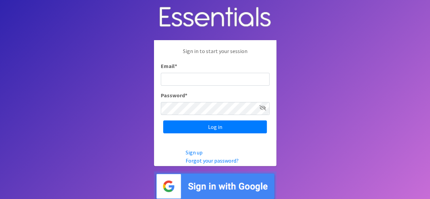
type input "s"
type input "info@marylanddiaperbank.org"
click at [163, 120] on input "Log in" at bounding box center [215, 126] width 104 height 13
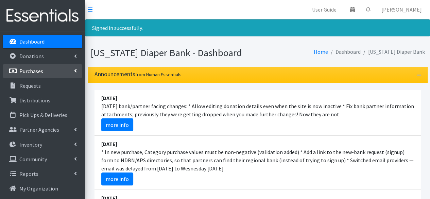
click at [55, 71] on link "Purchases" at bounding box center [43, 71] width 80 height 14
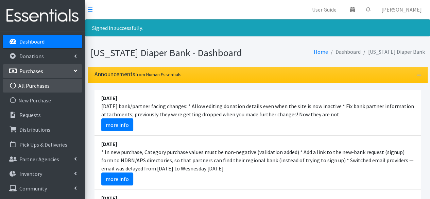
click at [47, 86] on link "All Purchases" at bounding box center [43, 86] width 80 height 14
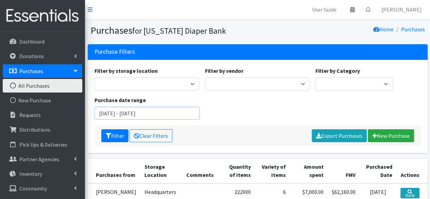
click at [118, 113] on input "[DATE] - [DATE]" at bounding box center [147, 113] width 105 height 13
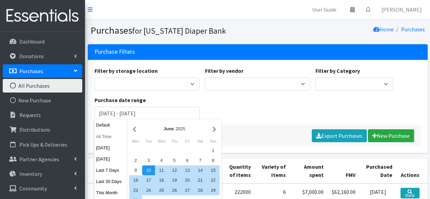
click at [127, 132] on button "All Time" at bounding box center [111, 137] width 33 height 10
type input "August 10, 1925 - August 10, 2026"
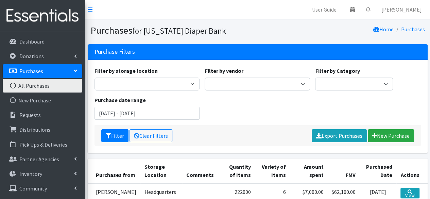
click at [116, 119] on div "Filter by storage location Example Location 1 Headquarters Filter by vendor Ama…" at bounding box center [258, 96] width 332 height 58
click at [113, 115] on input "August 10, 1925 - August 10, 2026" at bounding box center [147, 113] width 105 height 13
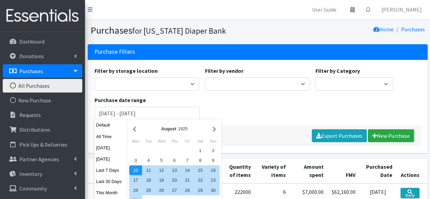
click at [235, 113] on div "Filter by storage location Example Location 1 Headquarters Filter by vendor Ama…" at bounding box center [258, 96] width 332 height 58
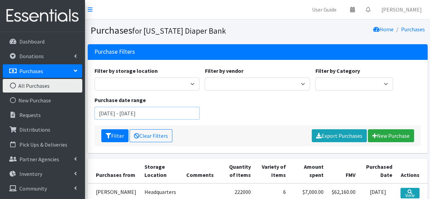
click at [114, 108] on input "[DATE] - [DATE]" at bounding box center [147, 113] width 105 height 13
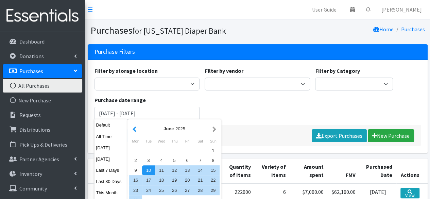
click at [133, 132] on button "button" at bounding box center [134, 128] width 7 height 9
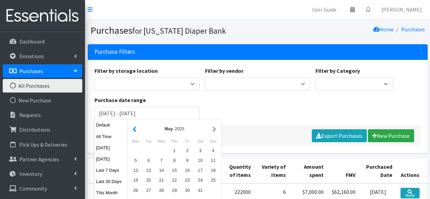
click at [133, 132] on button "button" at bounding box center [134, 128] width 7 height 9
click at [164, 151] on div "1" at bounding box center [161, 151] width 13 height 10
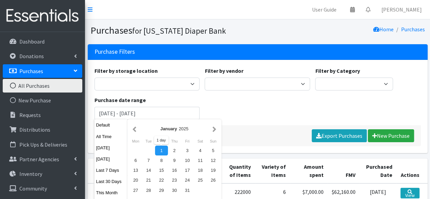
click at [241, 115] on div "Filter by storage location Example Location 1 Headquarters Filter by vendor Ama…" at bounding box center [258, 96] width 332 height 58
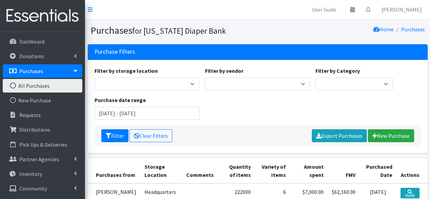
scroll to position [7, 0]
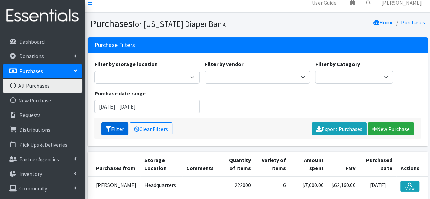
click at [114, 130] on button "Filter" at bounding box center [114, 128] width 27 height 13
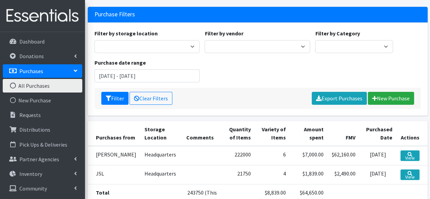
scroll to position [28, 0]
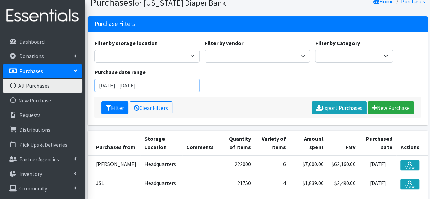
click at [115, 86] on input "[DATE] - [DATE]" at bounding box center [147, 85] width 105 height 13
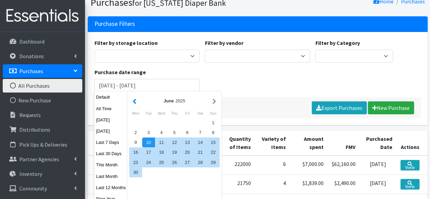
click at [134, 102] on button "button" at bounding box center [134, 101] width 7 height 9
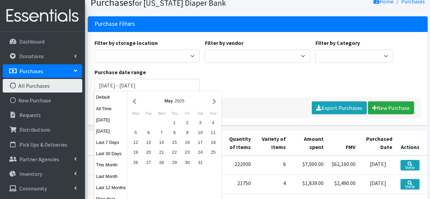
click at [134, 102] on button "button" at bounding box center [134, 101] width 7 height 9
click at [161, 121] on div "1" at bounding box center [161, 123] width 13 height 10
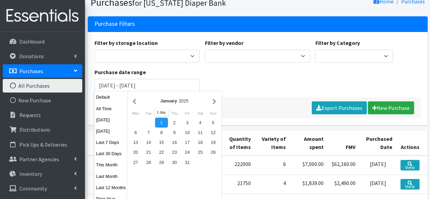
click at [161, 121] on div "1" at bounding box center [161, 123] width 13 height 10
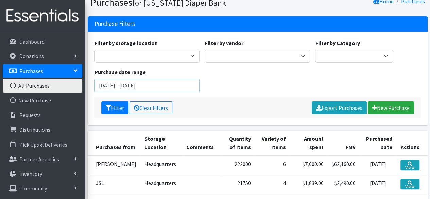
click at [164, 86] on input "January 1, 2025 - January 1, 2025" at bounding box center [147, 85] width 105 height 13
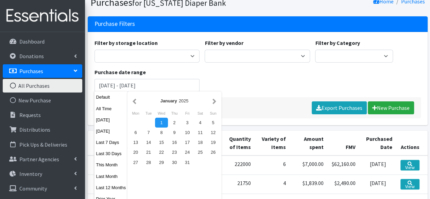
click at [211, 102] on button "button" at bounding box center [214, 101] width 7 height 9
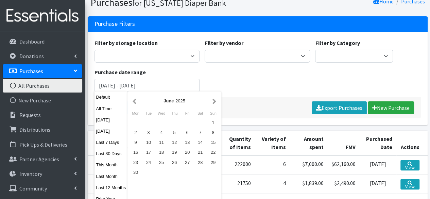
click at [211, 102] on button "button" at bounding box center [214, 101] width 7 height 9
click at [174, 162] on div "31" at bounding box center [174, 162] width 13 height 10
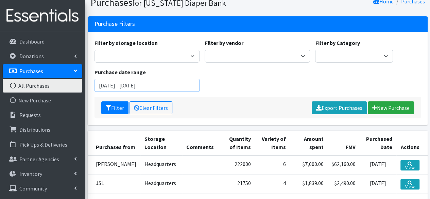
click at [105, 82] on input "July 31, 2025 - July 31, 2025" at bounding box center [147, 85] width 105 height 13
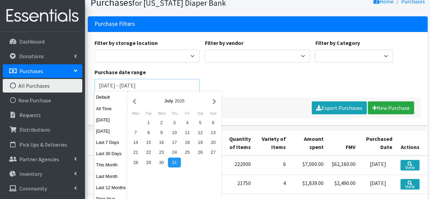
drag, startPoint x: 113, startPoint y: 86, endPoint x: 92, endPoint y: 85, distance: 21.1
click at [92, 85] on div "Purchase date range July 31, 2025 - July 31, 2025" at bounding box center [147, 80] width 111 height 24
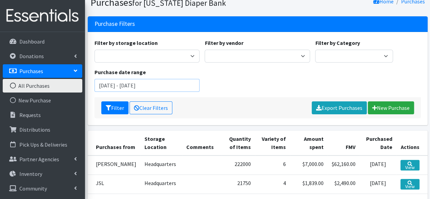
type input "January 1, 2025 - July 31, 2025"
click at [233, 83] on div "Filter by storage location Example Location 1 Headquarters Filter by vendor Ama…" at bounding box center [258, 68] width 332 height 58
click at [114, 108] on button "Filter" at bounding box center [114, 107] width 27 height 13
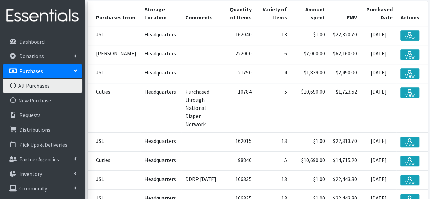
scroll to position [158, 0]
click at [330, 106] on td "$1,723.52" at bounding box center [345, 107] width 32 height 49
click at [408, 97] on link "View" at bounding box center [410, 92] width 19 height 11
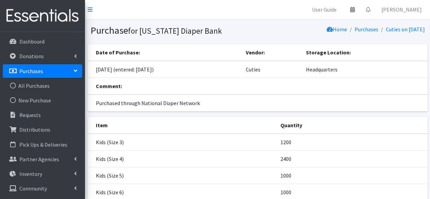
scroll to position [69, 0]
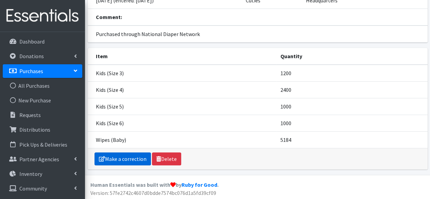
click at [135, 154] on link "Make a correction" at bounding box center [123, 158] width 56 height 13
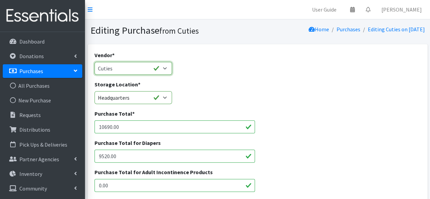
click at [119, 72] on select "Amazon Amazon Costco CPRWrap, Inc Cuties Dollar Tree Good 360 Hey Hub JSL kimbe…" at bounding box center [134, 68] width 78 height 13
select select
click at [95, 62] on select "Amazon Amazon Costco CPRWrap, Inc Cuties Dollar Tree Good 360 Hey Hub JSL kimbe…" at bounding box center [134, 68] width 78 height 13
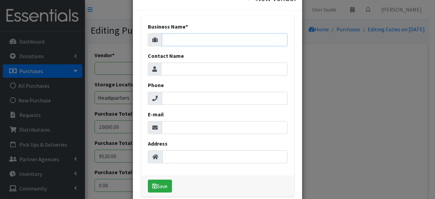
click at [187, 39] on input "Business Name *" at bounding box center [225, 39] width 126 height 13
type input "National Diaper Bank Network - Cuties"
click at [159, 185] on button "Save" at bounding box center [160, 186] width 24 height 13
select select "644"
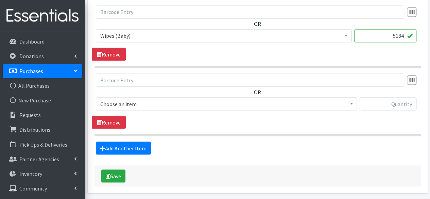
scroll to position [626, 0]
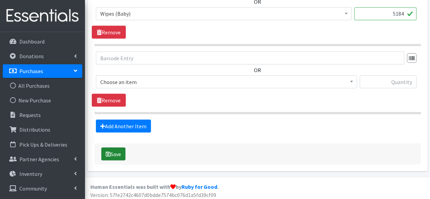
click at [123, 151] on button "Save" at bounding box center [113, 153] width 24 height 13
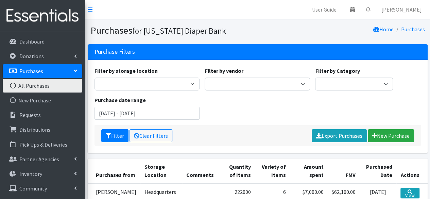
scroll to position [107, 0]
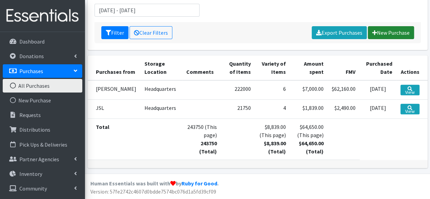
click at [394, 34] on link "New Purchase" at bounding box center [391, 32] width 46 height 13
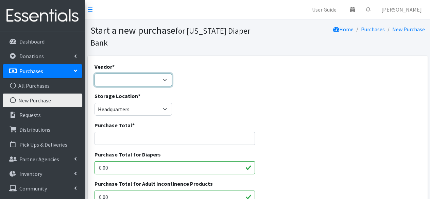
click at [151, 74] on select "Amazon Amazon Costco CPRWrap, Inc Cuties Dollar Tree Good 360 Hey Hub JSL kimbe…" at bounding box center [134, 79] width 78 height 13
select select "644"
click at [95, 73] on select "Amazon Amazon Costco CPRWrap, Inc Cuties Dollar Tree Good 360 Hey Hub JSL kimbe…" at bounding box center [134, 79] width 78 height 13
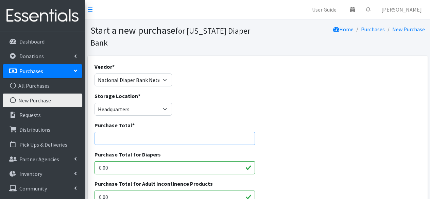
click at [141, 134] on input "Purchase Total *" at bounding box center [175, 138] width 161 height 13
paste input "$6,596.00"
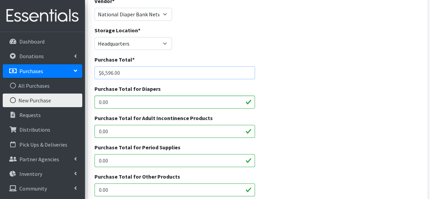
scroll to position [66, 0]
type input "$6,596.00"
click at [132, 96] on input "0.00" at bounding box center [175, 101] width 161 height 13
paste input "$6,596.00"
drag, startPoint x: 133, startPoint y: 99, endPoint x: 66, endPoint y: 99, distance: 67.3
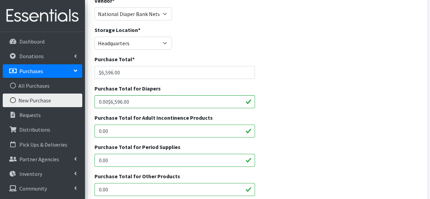
click at [66, 99] on div "User Guide 0 Pick-ups remaining this week View Calendar 0 Requests 0 Partner Ag…" at bounding box center [215, 184] width 430 height 500
paste input "text"
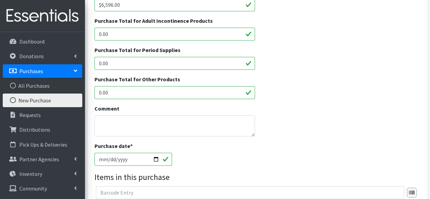
scroll to position [163, 0]
type input "$6,596.00"
click at [109, 123] on textarea "Comment" at bounding box center [175, 125] width 161 height 21
drag, startPoint x: 118, startPoint y: 120, endPoint x: 75, endPoint y: 115, distance: 43.1
click at [75, 115] on div "User Guide 0 Pick-ups remaining this week View Calendar 0 Requests 0 Partner Ag…" at bounding box center [215, 87] width 430 height 500
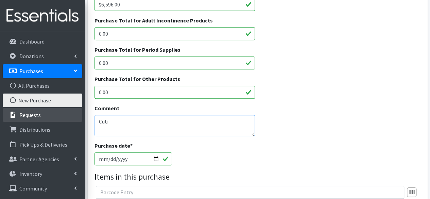
paste textarea "UTIES Size 2 8/25"
drag, startPoint x: 143, startPoint y: 125, endPoint x: 64, endPoint y: 110, distance: 80.4
click at [64, 110] on div "User Guide 0 Pick-ups remaining this week View Calendar 0 Requests 0 Partner Ag…" at bounding box center [215, 87] width 430 height 500
paste textarea "Invoice no.: 16946 Terms: Due on receipt Invoice date: 06/13/2025 Due date: 06/…"
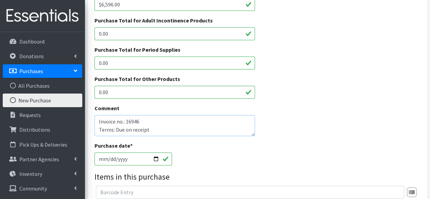
scroll to position [157, 0]
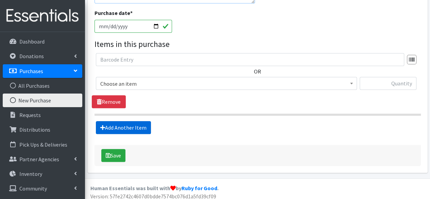
type textarea "Invoice no.: 16946 Terms: Due on receipt Invoice date: 06/13/2025 Due date: 06/…"
click at [145, 125] on link "Add Another Item" at bounding box center [123, 127] width 55 height 13
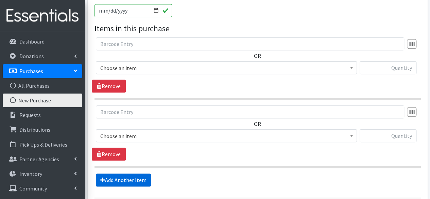
scroll to position [312, 0]
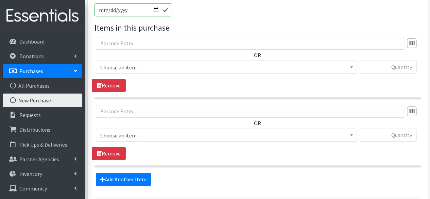
click at [138, 69] on span "Choose an item" at bounding box center [226, 68] width 252 height 10
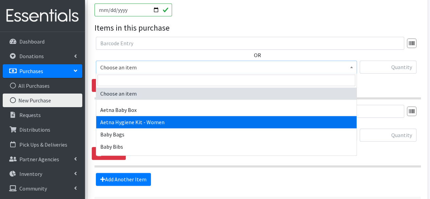
select select "14375"
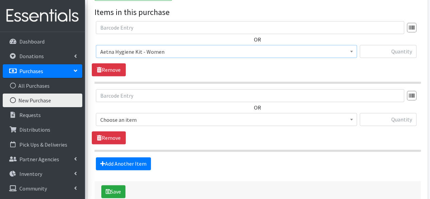
scroll to position [328, 0]
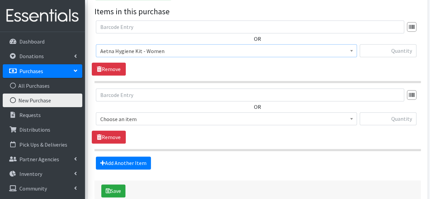
click at [145, 120] on span "Choose an item" at bounding box center [226, 119] width 252 height 10
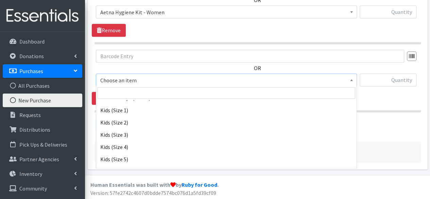
scroll to position [201, 0]
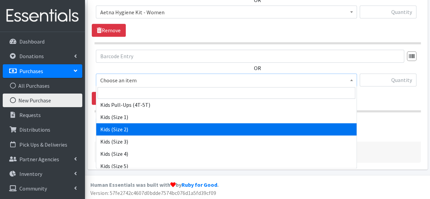
select select "5482"
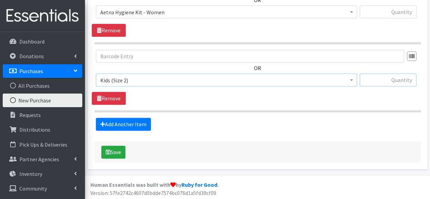
click at [382, 77] on input "text" at bounding box center [388, 79] width 57 height 13
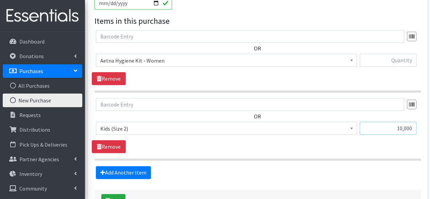
type input "10,000"
click at [403, 64] on input "text" at bounding box center [388, 60] width 57 height 13
type input "28,800"
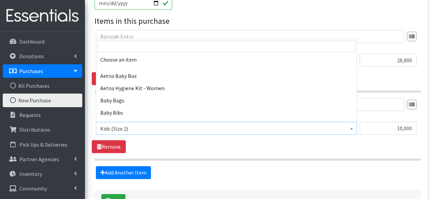
click at [351, 128] on b at bounding box center [351, 129] width 3 height 2
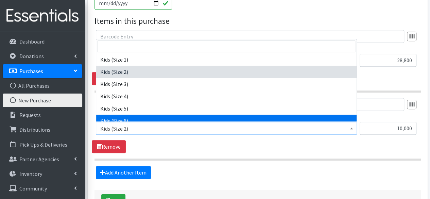
select select "5486"
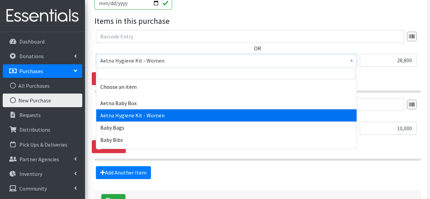
click at [309, 60] on span "Aetna Hygiene Kit - Women" at bounding box center [226, 61] width 252 height 10
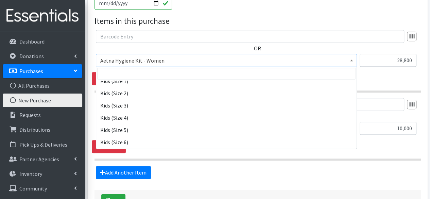
scroll to position [218, 0]
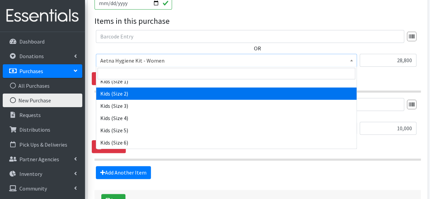
select select "5482"
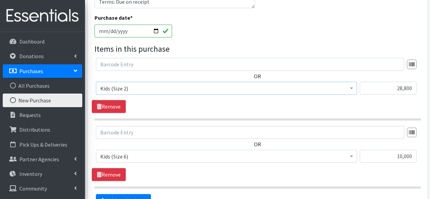
scroll to position [367, 0]
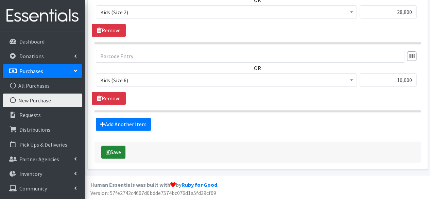
click at [115, 151] on button "Save" at bounding box center [113, 152] width 24 height 13
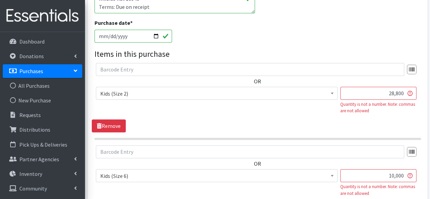
scroll to position [375, 0]
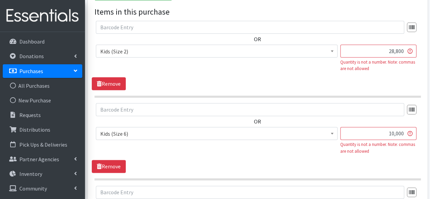
click at [394, 52] on input "28,800" at bounding box center [378, 51] width 76 height 13
type input "28800"
click at [395, 131] on input "10,000" at bounding box center [378, 133] width 76 height 13
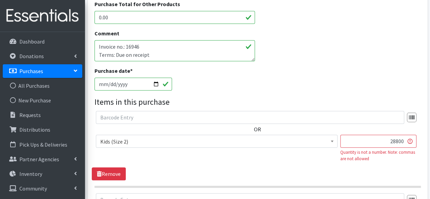
scroll to position [285, 0]
type input "10000"
click at [159, 57] on textarea "Invoice no.: 16946 Terms: Due on receipt Invoice date: [DATE] Due date: [DATE]" at bounding box center [175, 50] width 161 height 21
click at [155, 45] on textarea "Invoice no.: 16946 Terms: Due on receipt Invoice date: [DATE] Due date: [DATE]" at bounding box center [175, 50] width 161 height 21
type textarea "Invoice no.: 16946 / 3 Pallets Terms: Due on receipt Invoice date: [DATE] Due d…"
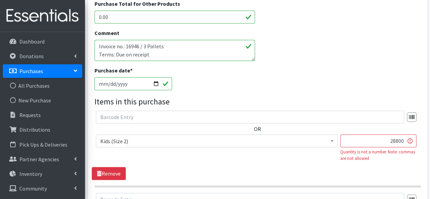
click at [406, 140] on input "28800" at bounding box center [378, 140] width 76 height 13
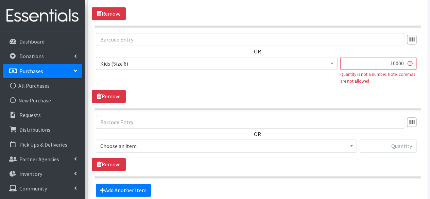
scroll to position [445, 0]
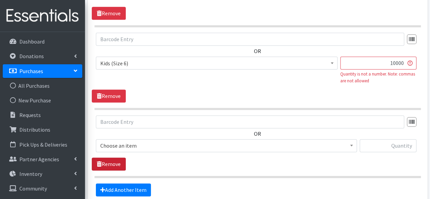
click at [109, 159] on link "Remove" at bounding box center [109, 163] width 34 height 13
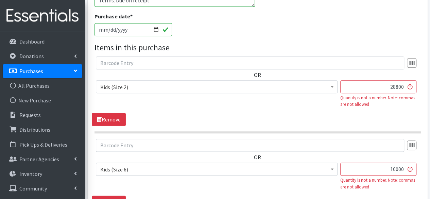
scroll to position [340, 0]
click at [404, 85] on input "28800" at bounding box center [378, 86] width 76 height 13
type input "2"
type input "28800"
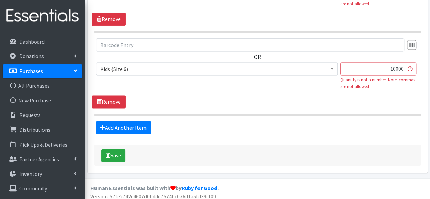
scroll to position [443, 0]
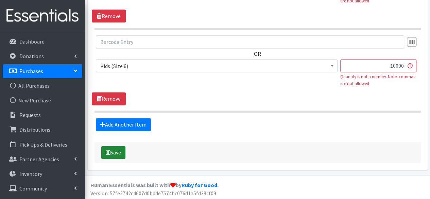
drag, startPoint x: 116, startPoint y: 148, endPoint x: 116, endPoint y: 140, distance: 7.5
click at [116, 142] on div "Save" at bounding box center [258, 152] width 326 height 21
click at [116, 146] on button "Save" at bounding box center [113, 152] width 24 height 13
click at [116, 146] on div "Saving" at bounding box center [258, 152] width 326 height 21
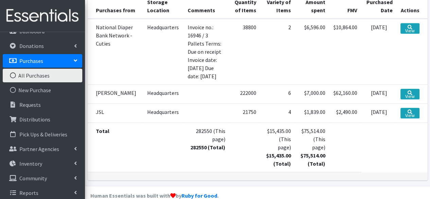
scroll to position [107, 0]
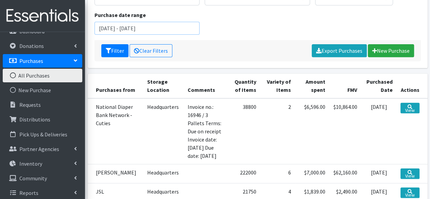
click at [112, 27] on input "[DATE] - [DATE]" at bounding box center [147, 28] width 105 height 13
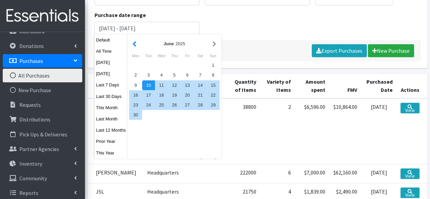
click at [135, 46] on button "button" at bounding box center [134, 43] width 7 height 9
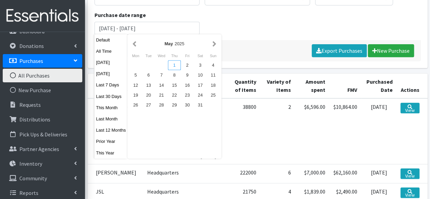
click at [173, 69] on div "1" at bounding box center [174, 65] width 13 height 10
click at [173, 68] on div "1" at bounding box center [174, 65] width 13 height 10
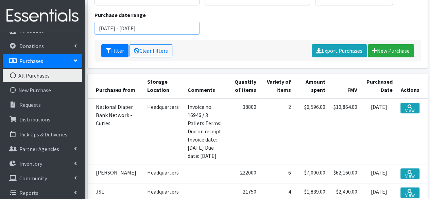
click at [135, 29] on input "[DATE] - [DATE]" at bounding box center [147, 28] width 105 height 13
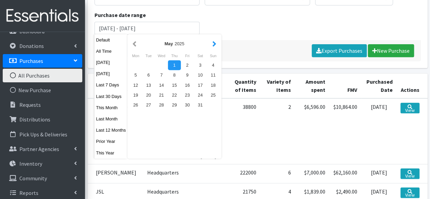
click at [212, 47] on button "button" at bounding box center [214, 43] width 7 height 9
click at [187, 65] on div "1" at bounding box center [187, 65] width 13 height 10
click at [144, 31] on input "[DATE] - [DATE]" at bounding box center [147, 28] width 105 height 13
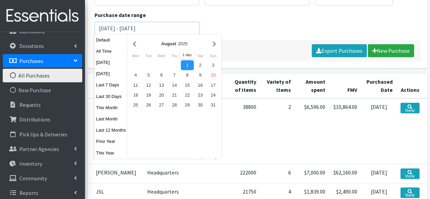
click at [168, 27] on input "[DATE] - [DATE]" at bounding box center [147, 28] width 105 height 13
click at [184, 63] on div "1" at bounding box center [187, 65] width 13 height 10
click at [184, 63] on div "Filter by storage location Example Location 1 Headquarters Filter by vendor Ama…" at bounding box center [258, 21] width 340 height 93
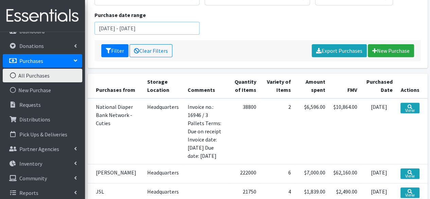
drag, startPoint x: 113, startPoint y: 28, endPoint x: 65, endPoint y: 23, distance: 47.8
click at [65, 23] on div "User Guide 0 Pick-ups remaining this week View Calendar 0 Requests 0 Partner Ag…" at bounding box center [215, 92] width 430 height 398
type input "[DATE] - [DATE]"
click at [117, 48] on button "Filter" at bounding box center [114, 50] width 27 height 13
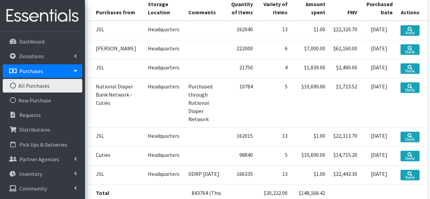
scroll to position [159, 0]
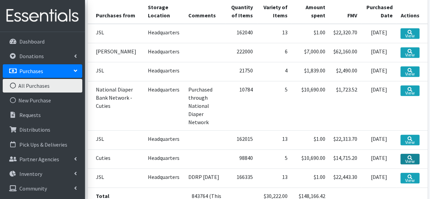
click at [407, 154] on link "View" at bounding box center [410, 159] width 19 height 11
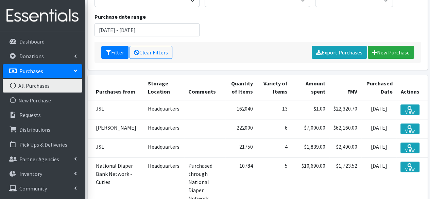
scroll to position [77, 0]
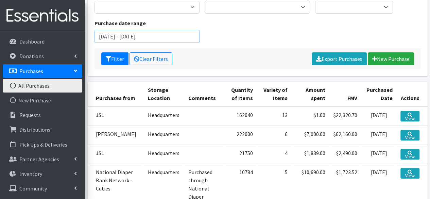
click at [105, 36] on input "March 1, 2025 - August 1, 2025" at bounding box center [147, 36] width 105 height 13
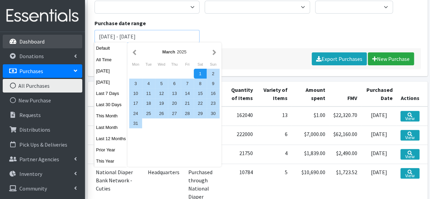
drag, startPoint x: 112, startPoint y: 36, endPoint x: 75, endPoint y: 37, distance: 36.8
click at [75, 37] on div "User Guide 0 Pick-ups remaining this week View Calendar 0 Requests 0 Partner Ag…" at bounding box center [215, 136] width 430 height 427
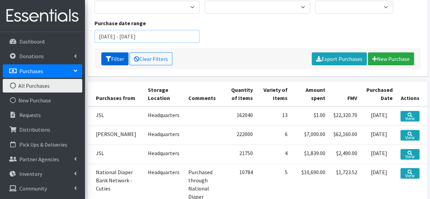
type input "January 1, 2025 - August 1, 2025"
click at [114, 56] on button "Filter" at bounding box center [114, 58] width 27 height 13
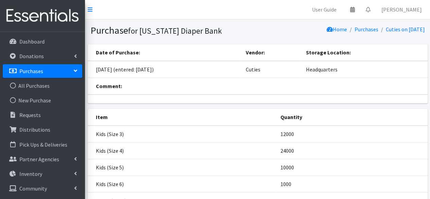
click at [31, 75] on link "Purchases" at bounding box center [43, 71] width 80 height 14
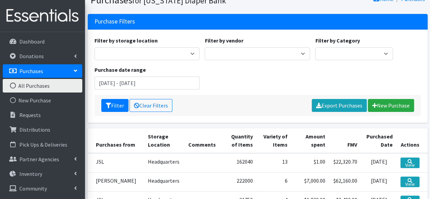
scroll to position [29, 0]
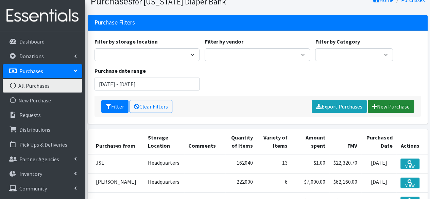
click at [392, 107] on link "New Purchase" at bounding box center [391, 106] width 46 height 13
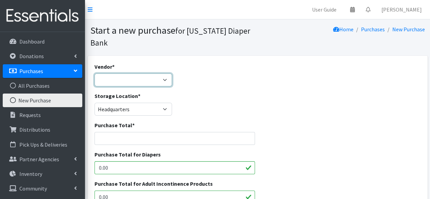
click at [161, 80] on select "Amazon Amazon Costco CPRWrap, Inc Cuties Dollar Tree Good 360 Hey Hub JSL [PERS…" at bounding box center [134, 79] width 78 height 13
select select "644"
click at [95, 73] on select "Amazon Amazon Costco CPRWrap, Inc Cuties Dollar Tree Good 360 Hey Hub JSL [PERS…" at bounding box center [134, 79] width 78 height 13
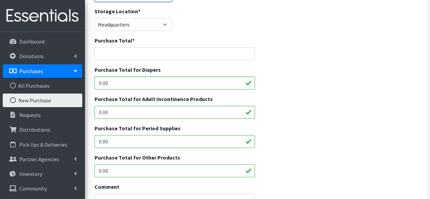
scroll to position [101, 0]
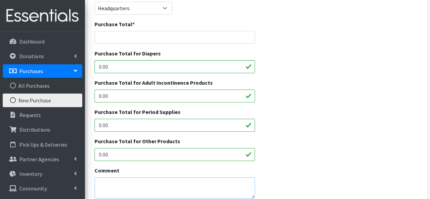
click at [131, 195] on textarea "Comment" at bounding box center [175, 187] width 161 height 21
paste textarea "Invoice no.: 16939 Terms: Due on receipt Invoice date: [DATE]"
drag, startPoint x: 152, startPoint y: 192, endPoint x: 97, endPoint y: 191, distance: 55.4
click at [97, 191] on textarea "Invoice no.: 16939 Terms: Due on receipt Invoice date: 06/12/2025" at bounding box center [175, 187] width 161 height 21
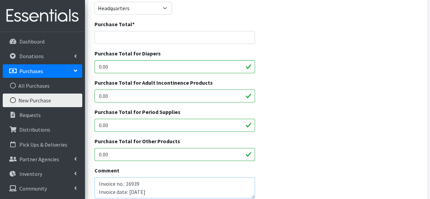
click at [157, 191] on textarea "Invoice no.: 16939 Invoice date: 06/12/2025" at bounding box center [175, 187] width 161 height 21
paste textarea "CUTIES Size 3"
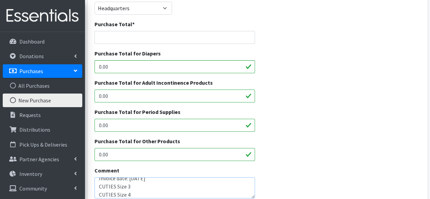
scroll to position [22, 0]
paste textarea "CUTIES Size 3"
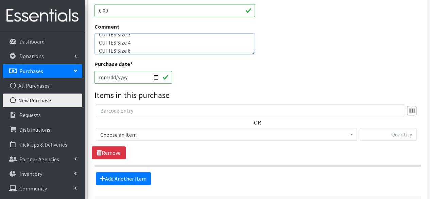
scroll to position [246, 0]
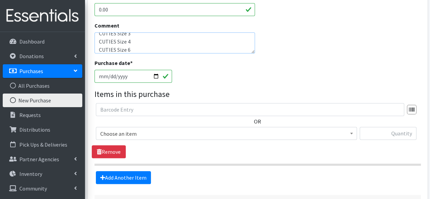
type textarea "Invoice no.: 16939 Invoice date: [DATE] CUTIES Size 3 CUTIES Size 4 CUTIES Size…"
click at [257, 138] on span "Choose an item" at bounding box center [226, 133] width 261 height 13
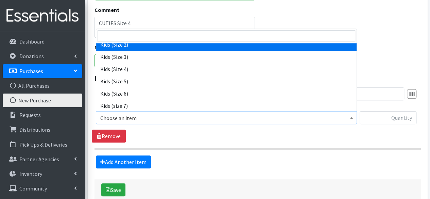
scroll to position [247, 0]
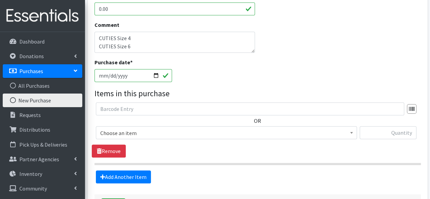
click at [278, 42] on div "Comment Invoice no.: 16939 Invoice date: 06/12/2025 CUTIES Size 3 CUTIES Size 4…" at bounding box center [258, 39] width 332 height 37
click at [197, 130] on span "Choose an item" at bounding box center [226, 133] width 252 height 10
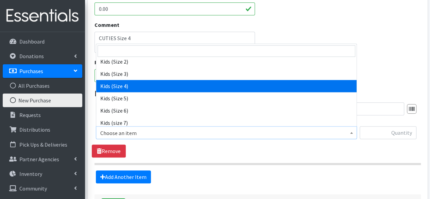
scroll to position [228, 0]
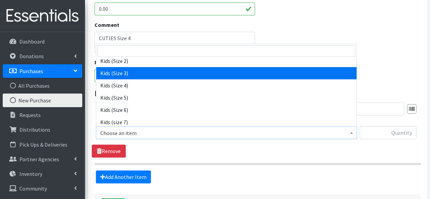
select select "5483"
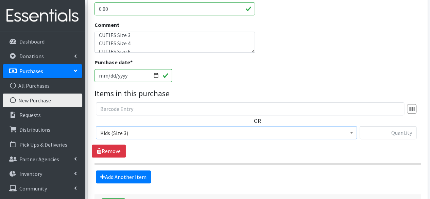
scroll to position [20, 0]
click at [399, 135] on input "text" at bounding box center [388, 132] width 57 height 13
type input "24000"
click at [122, 172] on link "Add Another Item" at bounding box center [123, 176] width 55 height 13
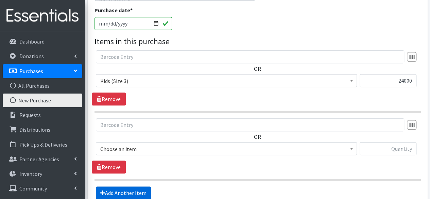
scroll to position [301, 0]
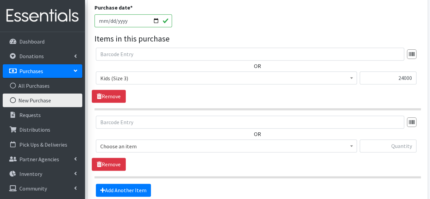
click at [336, 151] on span "Choose an item" at bounding box center [226, 145] width 261 height 13
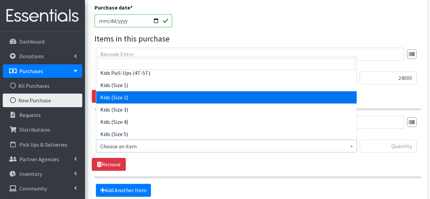
scroll to position [205, 0]
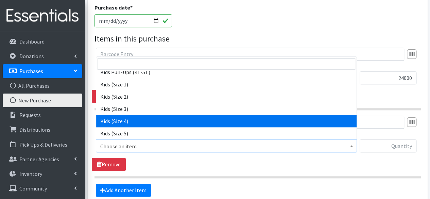
select select "5484"
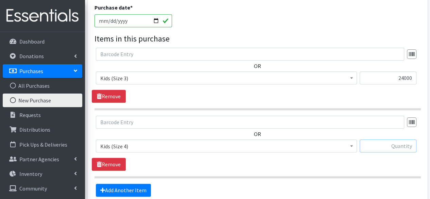
click at [392, 147] on input "text" at bounding box center [388, 145] width 57 height 13
click at [407, 75] on input "24000" at bounding box center [388, 77] width 57 height 13
click at [360, 148] on input "text" at bounding box center [388, 145] width 57 height 13
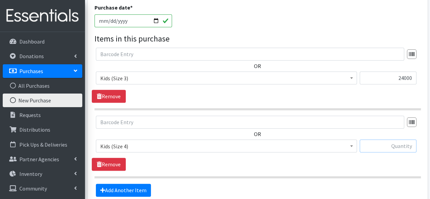
paste input "24000"
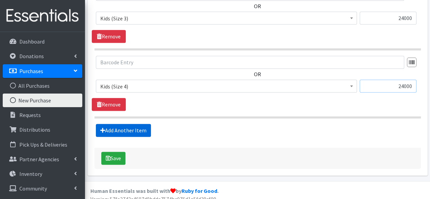
type input "24000"
click at [142, 132] on link "Add Another Item" at bounding box center [123, 130] width 55 height 13
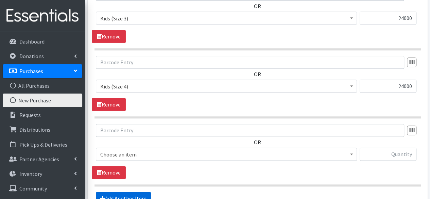
scroll to position [435, 0]
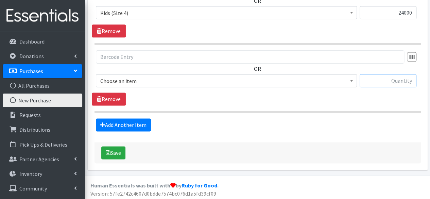
click at [392, 81] on input "text" at bounding box center [388, 80] width 57 height 13
type input "20000"
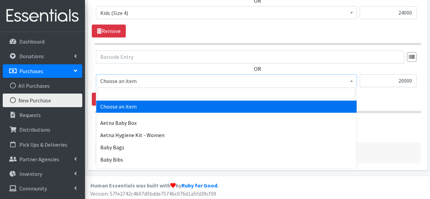
click at [349, 81] on span at bounding box center [351, 79] width 7 height 11
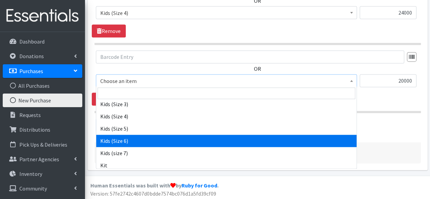
scroll to position [239, 0]
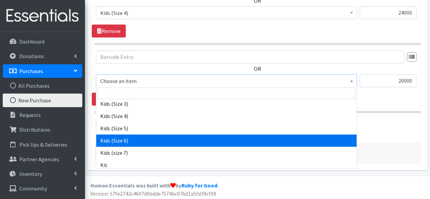
select select "5486"
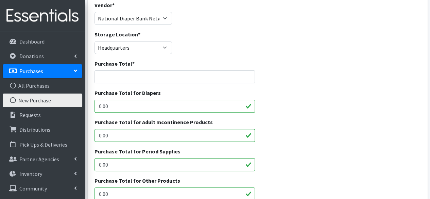
scroll to position [61, 0]
drag, startPoint x: 129, startPoint y: 77, endPoint x: 127, endPoint y: 83, distance: 6.4
click at [129, 77] on input "Purchase Total *" at bounding box center [175, 77] width 161 height 13
click at [118, 103] on input "0.00" at bounding box center [175, 106] width 161 height 13
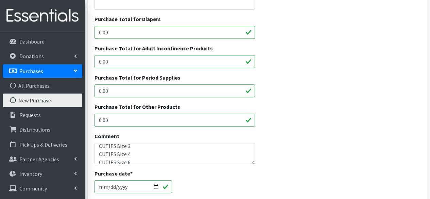
scroll to position [129, 0]
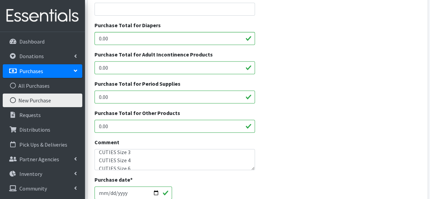
click at [142, 40] on input "0.00" at bounding box center [175, 38] width 161 height 13
paste input "$11,56"
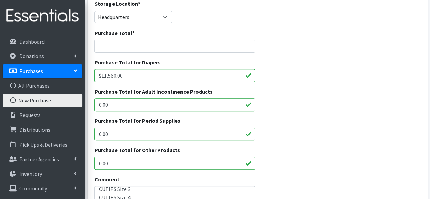
scroll to position [92, 0]
click at [101, 77] on input "$11,560.00" at bounding box center [175, 75] width 161 height 13
type input "11,560.00"
click at [115, 42] on input "Purchase Total *" at bounding box center [175, 46] width 161 height 13
paste input "$11,560.00"
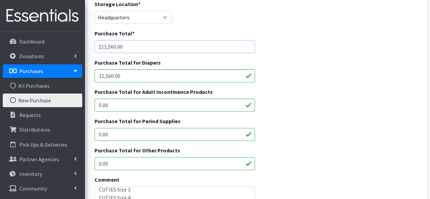
click at [101, 46] on input "$11,560.00" at bounding box center [175, 46] width 161 height 13
type input "11,560.00"
click at [163, 96] on div "Purchase Total for Adult Incontinence Products 0.00" at bounding box center [175, 100] width 161 height 24
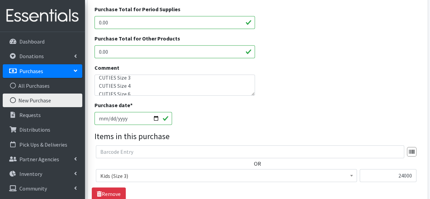
scroll to position [236, 0]
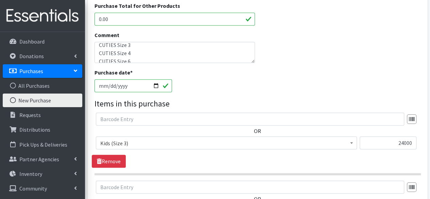
click at [155, 85] on input "2025-08-10" at bounding box center [134, 85] width 78 height 13
click at [159, 86] on input "2025-08-10" at bounding box center [134, 85] width 78 height 13
type input "[DATE]"
click at [210, 94] on div "Purchase date * 2025-06-12" at bounding box center [258, 82] width 332 height 29
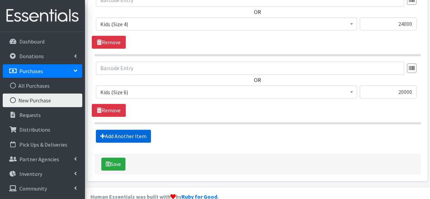
scroll to position [431, 0]
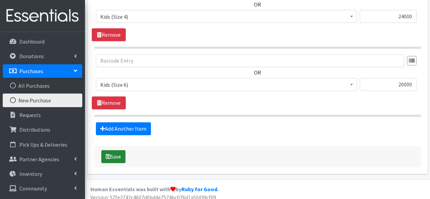
click at [115, 156] on button "Save" at bounding box center [113, 156] width 24 height 13
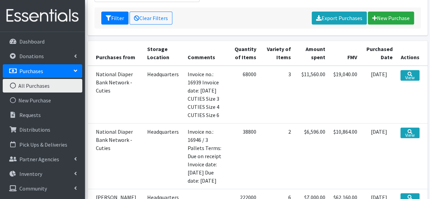
scroll to position [140, 0]
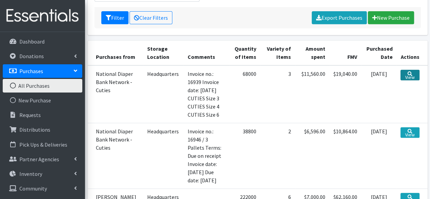
click at [414, 72] on link "View" at bounding box center [410, 75] width 19 height 11
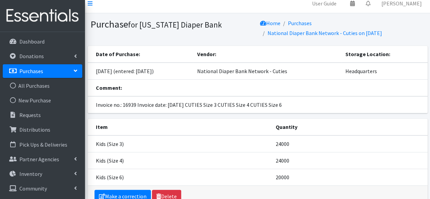
scroll to position [1, 0]
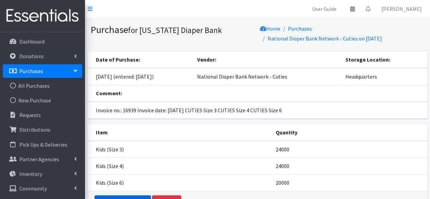
click at [123, 199] on link "Make a correction" at bounding box center [123, 201] width 56 height 13
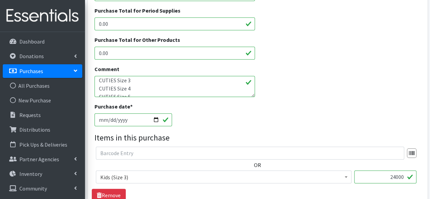
scroll to position [9, 0]
click at [158, 81] on textarea "Invoice no.: 16939 Invoice date: [DATE] CUTIES Size 3 CUTIES Size 4 CUTIES Size…" at bounding box center [175, 86] width 161 height 21
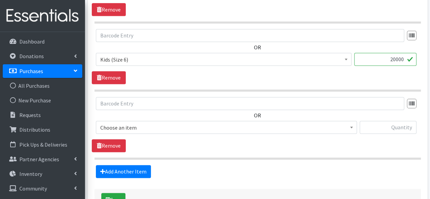
scroll to position [492, 0]
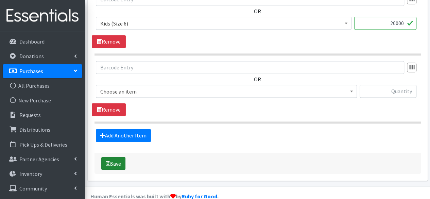
type textarea "Invoice no.: 16939 Invoice date: [DATE] Pallets: 6 CUTIES Size 3 CUTIES Size 4 …"
click at [110, 162] on button "Save" at bounding box center [113, 163] width 24 height 13
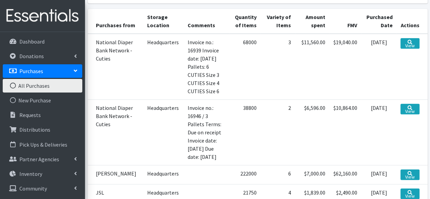
scroll to position [150, 0]
drag, startPoint x: 216, startPoint y: 99, endPoint x: 202, endPoint y: 97, distance: 14.4
click at [202, 99] on td "Invoice no.: 16946 / 3 Pallets Terms: Due on receipt Invoice date: [DATE] Due d…" at bounding box center [207, 132] width 46 height 66
copy td "16946"
click at [414, 103] on link "View" at bounding box center [410, 108] width 19 height 11
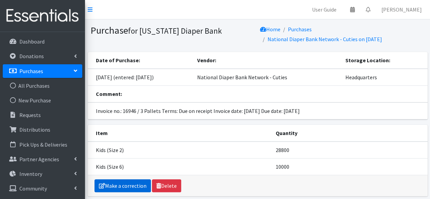
click at [129, 183] on link "Make a correction" at bounding box center [123, 185] width 56 height 13
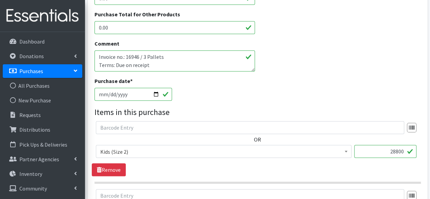
scroll to position [229, 0]
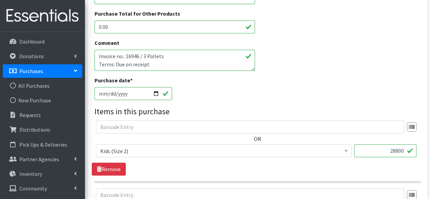
click at [155, 89] on input "[DATE]" at bounding box center [134, 93] width 78 height 13
click at [155, 92] on input "[DATE]" at bounding box center [134, 93] width 78 height 13
type input "[DATE]"
click at [203, 116] on legend "Items in this purchase" at bounding box center [258, 111] width 326 height 12
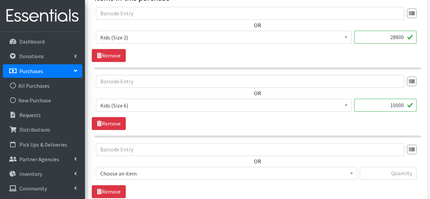
scroll to position [435, 0]
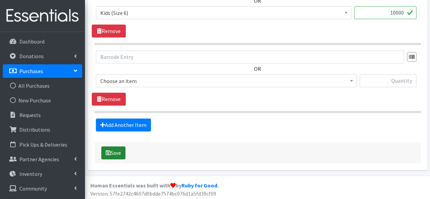
click at [120, 150] on button "Save" at bounding box center [113, 152] width 24 height 13
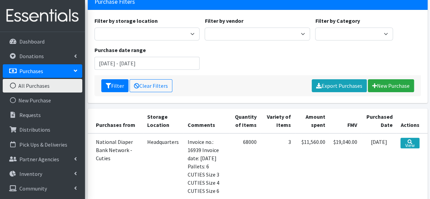
scroll to position [50, 0]
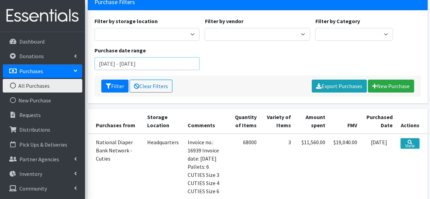
click at [110, 63] on input "June 10, 2025 - September 10, 2025" at bounding box center [147, 63] width 105 height 13
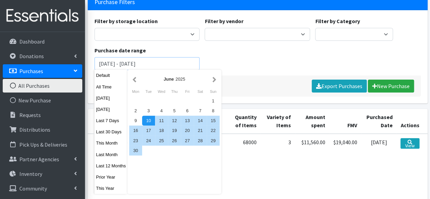
drag, startPoint x: 110, startPoint y: 63, endPoint x: 91, endPoint y: 64, distance: 18.7
click at [91, 64] on div "Filter by storage location Example Location 1 Headquarters Filter by vendor Ama…" at bounding box center [258, 56] width 340 height 93
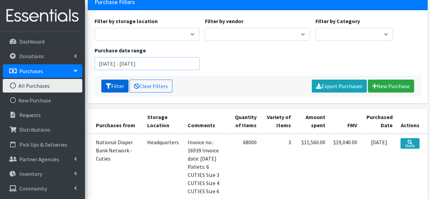
type input "january 10, 2025 - September 10, 2025"
click at [113, 83] on button "Filter" at bounding box center [114, 86] width 27 height 13
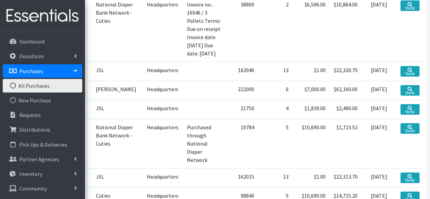
scroll to position [253, 0]
click at [412, 124] on icon at bounding box center [410, 126] width 5 height 5
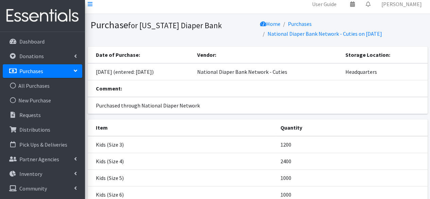
scroll to position [77, 0]
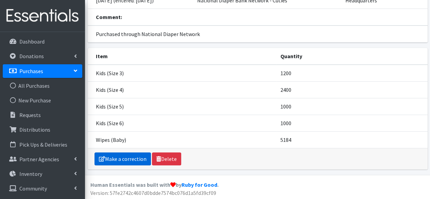
click at [127, 160] on link "Make a correction" at bounding box center [123, 158] width 56 height 13
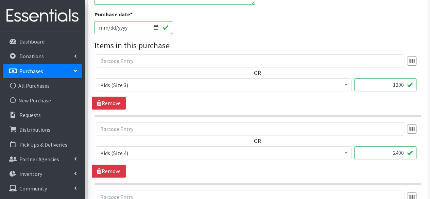
scroll to position [295, 0]
click at [405, 83] on input "1200" at bounding box center [385, 84] width 62 height 13
type input "12000"
click at [402, 150] on input "2400" at bounding box center [385, 152] width 62 height 13
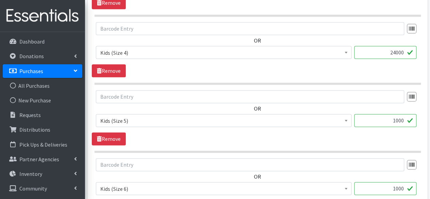
scroll to position [395, 0]
type input "24000"
click at [403, 119] on input "1000" at bounding box center [385, 120] width 62 height 13
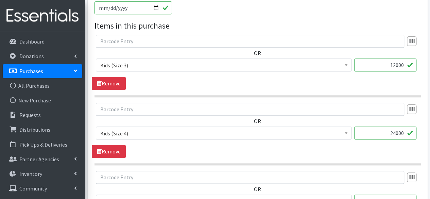
scroll to position [295, 0]
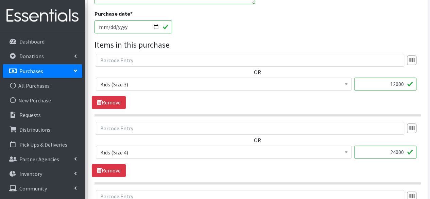
type input "10000"
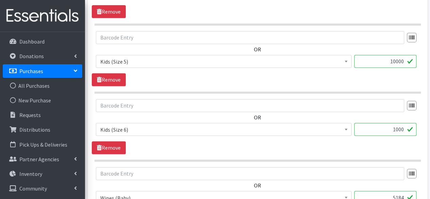
scroll to position [455, 0]
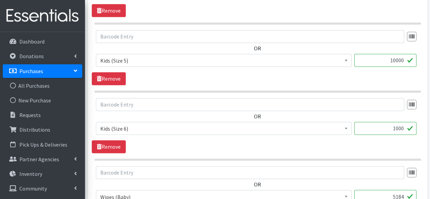
click at [401, 125] on input "1000" at bounding box center [385, 128] width 62 height 13
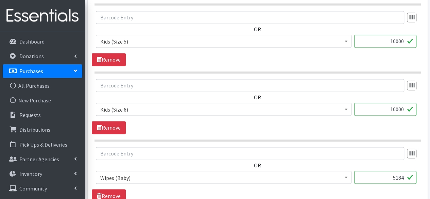
scroll to position [476, 0]
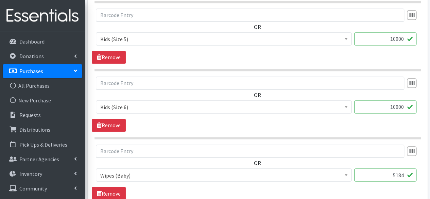
type input "10000"
drag, startPoint x: 390, startPoint y: 174, endPoint x: 435, endPoint y: 171, distance: 44.6
paste input "0"
type input "51840"
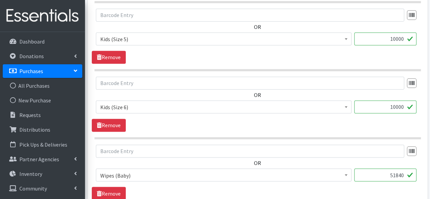
click at [352, 158] on div "OR Aetna Baby Box Aetna Hygiene Kit - Women Baby Bags Baby Bibs Baby Blankets L…" at bounding box center [258, 166] width 332 height 42
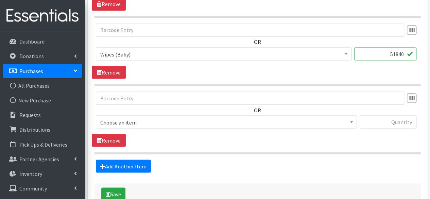
scroll to position [638, 0]
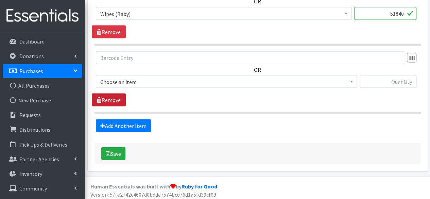
click at [113, 97] on link "Remove" at bounding box center [109, 99] width 34 height 13
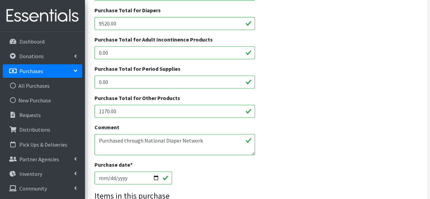
scroll to position [186, 0]
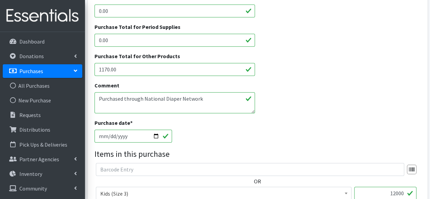
click at [140, 99] on textarea "Purchased through National Diaper Network" at bounding box center [175, 102] width 161 height 21
drag, startPoint x: 144, startPoint y: 98, endPoint x: 69, endPoint y: 103, distance: 74.6
click at [69, 103] on div "User Guide 0 Pick-ups remaining this week View Calendar 0 Requests 0 Partner Ag…" at bounding box center [215, 200] width 430 height 772
click at [167, 100] on textarea "Purchased through National Diaper Network" at bounding box center [175, 102] width 161 height 21
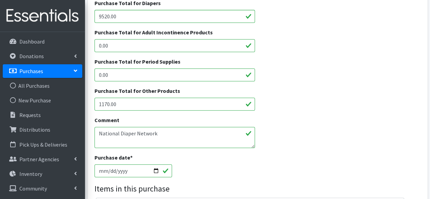
scroll to position [103, 0]
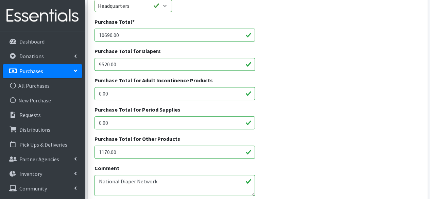
drag, startPoint x: 122, startPoint y: 35, endPoint x: 89, endPoint y: 34, distance: 33.0
click at [158, 187] on textarea "Purchased through National Diaper Network" at bounding box center [175, 185] width 161 height 21
paste textarea "Invoice no.: 16712 Terms: Due on receipt Invoice date: 04/04/2025"
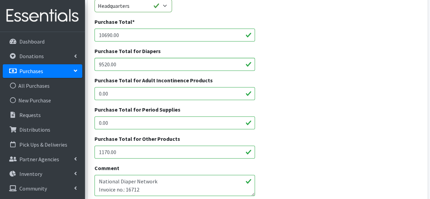
click at [162, 181] on textarea "Purchased through National Diaper Network" at bounding box center [175, 185] width 161 height 21
drag, startPoint x: 151, startPoint y: 185, endPoint x: 94, endPoint y: 187, distance: 56.5
click at [95, 187] on textarea "Purchased through National Diaper Network" at bounding box center [175, 185] width 161 height 21
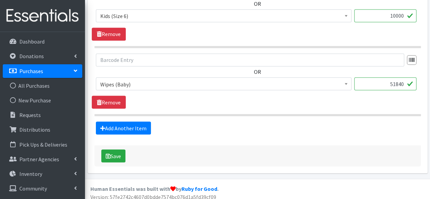
scroll to position [570, 0]
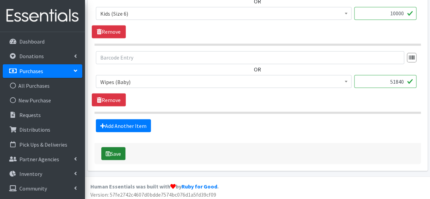
type textarea "National Diaper Network - CUTIES Invoice no.: 16712 Invoice date: 04/04/2025"
click at [117, 157] on button "Save" at bounding box center [113, 153] width 24 height 13
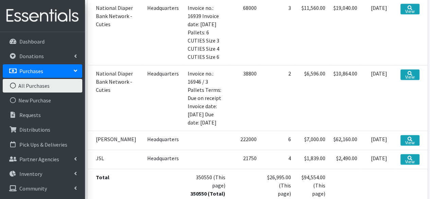
scroll to position [184, 0]
click at [105, 130] on td "[PERSON_NAME]" at bounding box center [115, 139] width 55 height 19
click at [415, 130] on td "View" at bounding box center [412, 139] width 31 height 19
click at [414, 135] on link "View" at bounding box center [410, 140] width 19 height 11
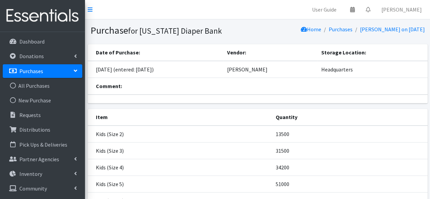
scroll to position [78, 0]
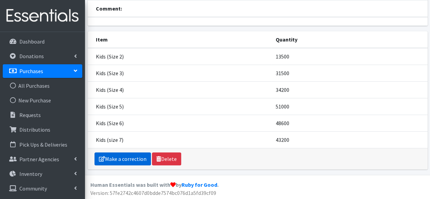
click at [133, 154] on link "Make a correction" at bounding box center [123, 158] width 56 height 13
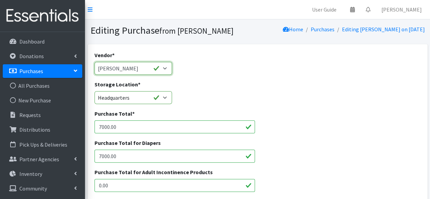
click at [142, 68] on select "Amazon Amazon Costco CPRWrap, Inc Cuties Dollar Tree Good 360 Hey Hub JSL [PERS…" at bounding box center [134, 68] width 78 height 13
click at [95, 62] on select "Amazon Amazon Costco CPRWrap, Inc Cuties Dollar Tree Good 360 Hey Hub JSL [PERS…" at bounding box center [134, 68] width 78 height 13
click at [223, 100] on div "Storage Location * Example Location 1 Headquarters" at bounding box center [258, 94] width 332 height 29
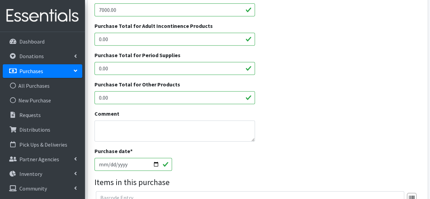
scroll to position [186, 0]
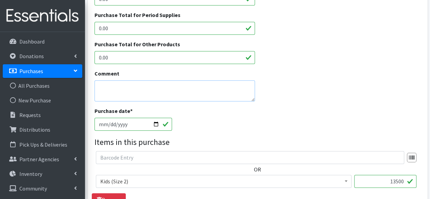
click at [193, 93] on textarea "Comment" at bounding box center [175, 90] width 161 height 21
click at [98, 85] on textarea "Huggies - Kimberly Clark" at bounding box center [175, 90] width 161 height 21
drag, startPoint x: 176, startPoint y: 94, endPoint x: 87, endPoint y: 85, distance: 89.9
click at [207, 96] on textarea "National Diaper Bank Network Huggies - [PERSON_NAME]" at bounding box center [175, 90] width 161 height 21
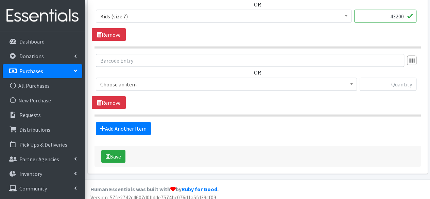
scroll to position [694, 0]
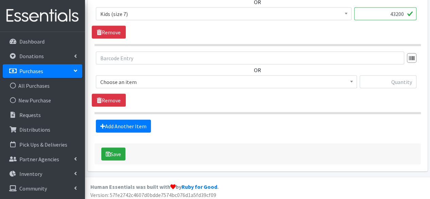
type textarea "National Diaper Bank Network Huggies - [PERSON_NAME]"
click at [122, 144] on div "Save" at bounding box center [258, 154] width 326 height 21
click at [122, 152] on button "Save" at bounding box center [113, 154] width 24 height 13
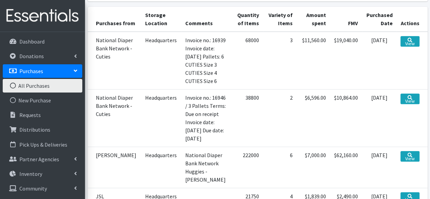
scroll to position [79, 0]
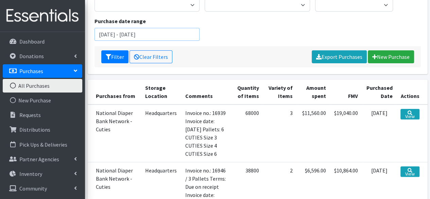
click at [120, 33] on input "[DATE] - [DATE]" at bounding box center [147, 34] width 105 height 13
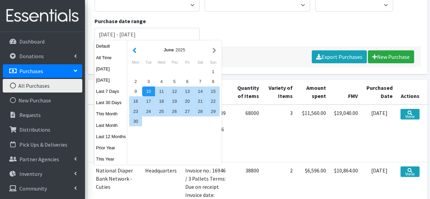
click at [134, 51] on button "button" at bounding box center [134, 50] width 7 height 9
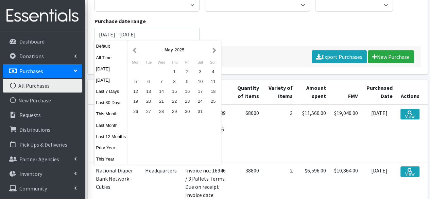
click at [134, 51] on button "button" at bounding box center [134, 50] width 7 height 9
click at [162, 70] on div "1" at bounding box center [161, 72] width 13 height 10
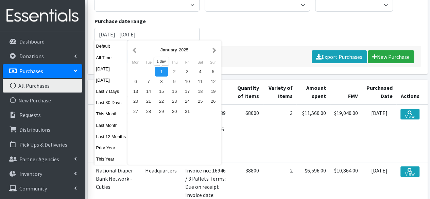
click at [160, 69] on div "1" at bounding box center [161, 72] width 13 height 10
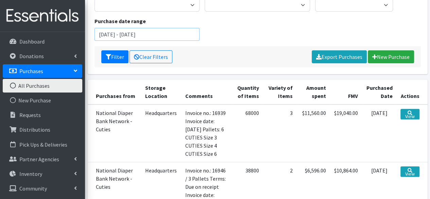
click at [154, 33] on input "[DATE] - [DATE]" at bounding box center [147, 34] width 105 height 13
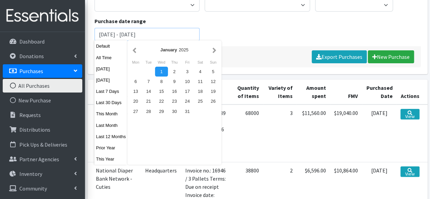
drag, startPoint x: 157, startPoint y: 32, endPoint x: 141, endPoint y: 34, distance: 16.8
click at [141, 34] on input "January 1, 2025 - January 1, 2025" at bounding box center [147, 34] width 105 height 13
type input "[DATE] - [DATE]"
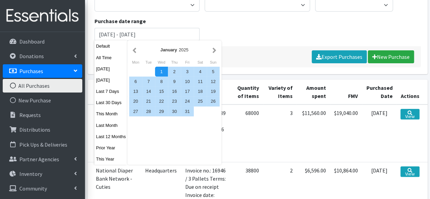
click at [231, 35] on div "Filter by storage location Example Location 1 Headquarters Filter by vendor Ama…" at bounding box center [258, 17] width 332 height 58
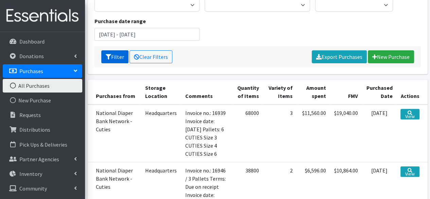
click at [119, 59] on button "Filter" at bounding box center [114, 56] width 27 height 13
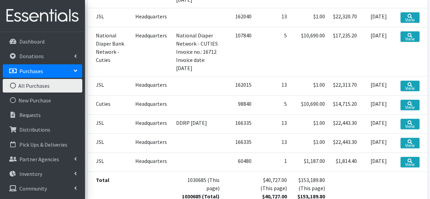
scroll to position [291, 0]
click at [409, 101] on icon at bounding box center [410, 103] width 5 height 5
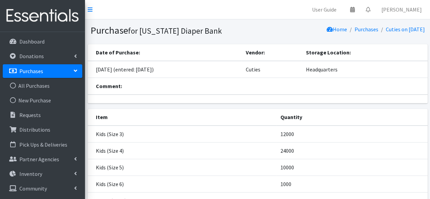
scroll to position [61, 0]
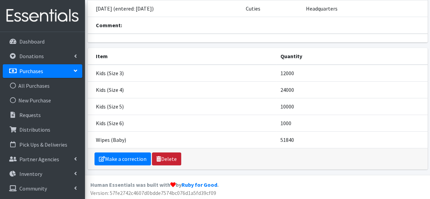
click at [164, 158] on link "Delete" at bounding box center [166, 158] width 29 height 13
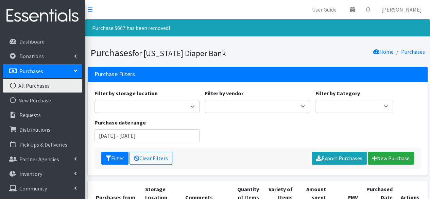
click at [42, 68] on p "Purchases" at bounding box center [31, 71] width 24 height 7
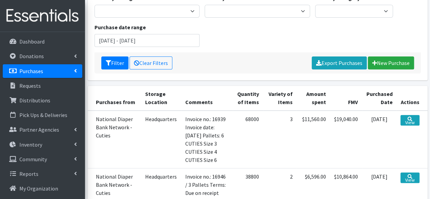
scroll to position [42, 0]
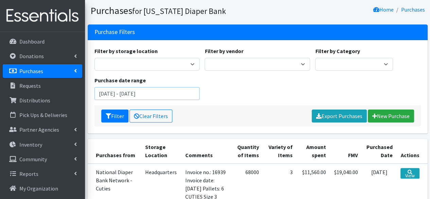
click at [109, 91] on input "June 10, 2025 - September 10, 2025" at bounding box center [147, 93] width 105 height 13
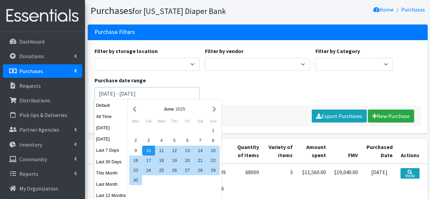
drag, startPoint x: 109, startPoint y: 91, endPoint x: 102, endPoint y: 92, distance: 7.5
click at [102, 92] on input "June 10, 2025 - September 10, 2025" at bounding box center [147, 93] width 105 height 13
type input "January 10, 2025 - September 10, 2025"
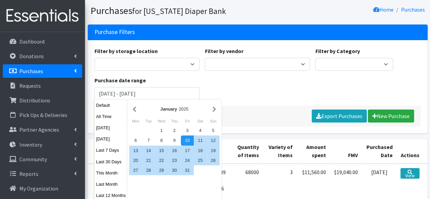
click at [225, 90] on div "Filter by storage location Example Location 1 Headquarters Filter by vendor Ama…" at bounding box center [258, 76] width 332 height 58
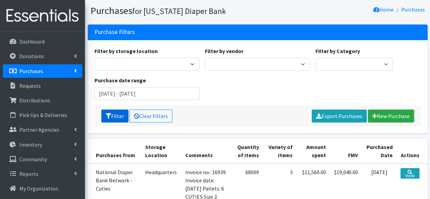
click at [116, 111] on button "Filter" at bounding box center [114, 115] width 27 height 13
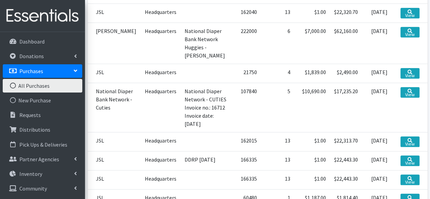
scroll to position [296, 0]
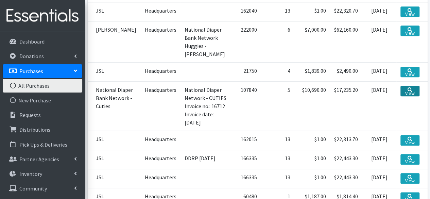
click at [408, 91] on link "View" at bounding box center [410, 91] width 19 height 11
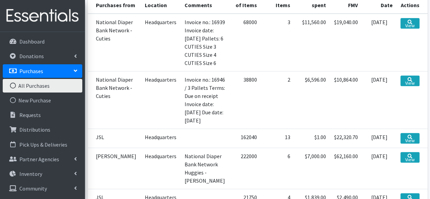
scroll to position [136, 0]
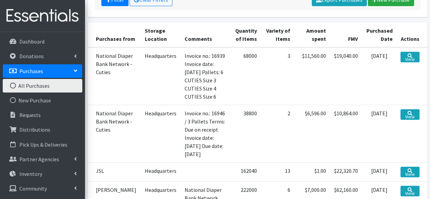
click at [204, 74] on td "Invoice no.: 16939 Invoice date: 06/12/2025 Pallets: 6 CUTIES Size 3 CUTIES Siz…" at bounding box center [206, 76] width 50 height 58
click at [414, 57] on link "View" at bounding box center [410, 57] width 19 height 11
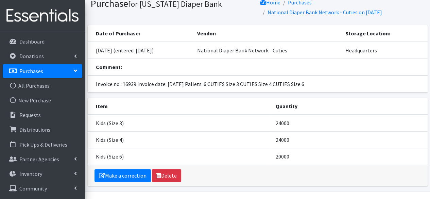
scroll to position [44, 0]
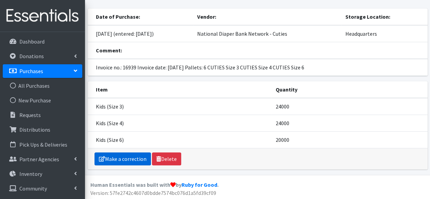
click at [122, 157] on link "Make a correction" at bounding box center [123, 158] width 56 height 13
click at [130, 159] on link "Make a correction" at bounding box center [123, 158] width 56 height 13
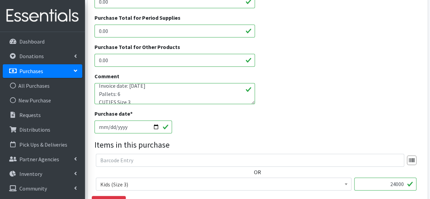
scroll to position [12, 0]
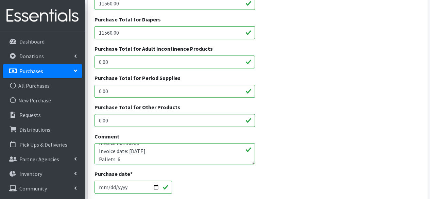
scroll to position [19, 0]
click at [97, 147] on textarea "Invoice no.: 16939 Invoice date: [DATE] Pallets: 6 CUTIES Size 3 CUTIES Size 4 …" at bounding box center [175, 153] width 161 height 21
click at [129, 147] on textarea "Invoice no.: 16939 Invoice date: [DATE] Pallets: 6 CUTIES Size 3 CUTIES Size 4 …" at bounding box center [175, 153] width 161 height 21
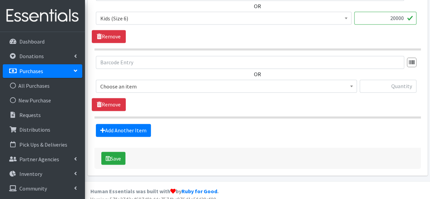
scroll to position [502, 0]
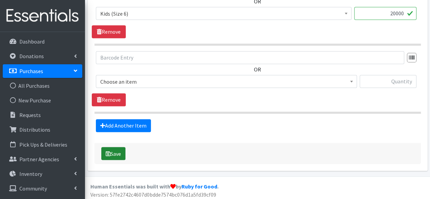
type textarea "Invoice no.: 16939 Invoice date: [DATE] 6 Pallets CUTIES Size 3 CUTIES Size 4 C…"
click at [117, 151] on button "Save" at bounding box center [113, 153] width 24 height 13
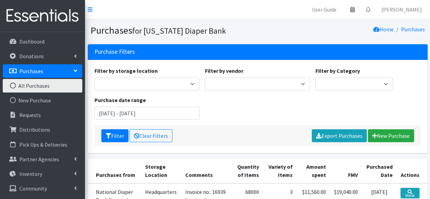
click at [33, 88] on link "All Purchases" at bounding box center [43, 86] width 80 height 14
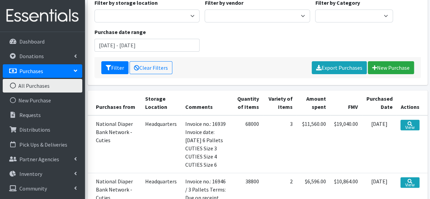
scroll to position [69, 0]
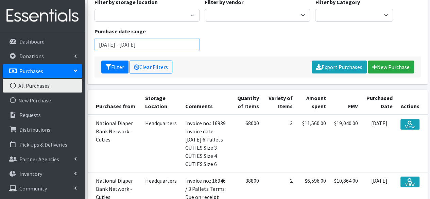
click at [109, 45] on input "June 10, 2025 - September 10, 2025" at bounding box center [147, 44] width 105 height 13
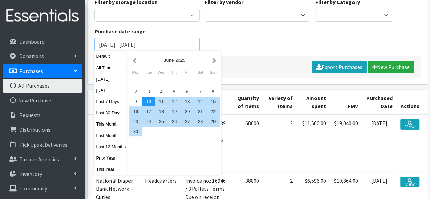
type input "[DATE] - [DATE]"
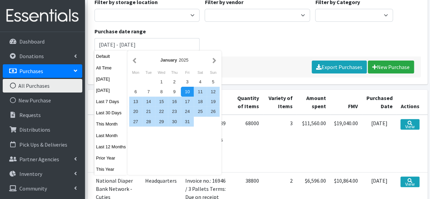
click at [219, 38] on div "Filter by storage location Example Location 1 Headquarters Filter by vendor Ama…" at bounding box center [258, 27] width 332 height 58
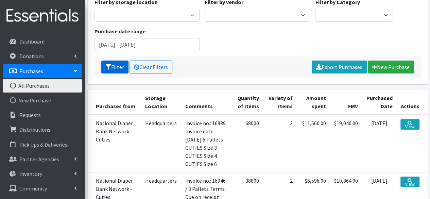
click at [116, 66] on button "Filter" at bounding box center [114, 67] width 27 height 13
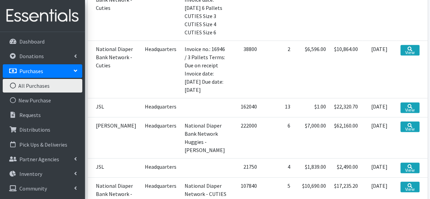
scroll to position [157, 0]
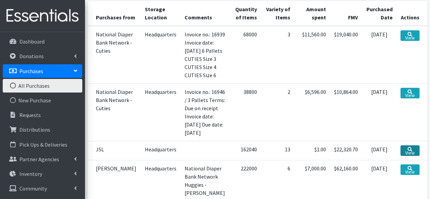
click at [414, 149] on link "View" at bounding box center [410, 150] width 19 height 11
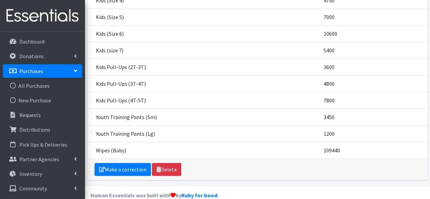
scroll to position [193, 0]
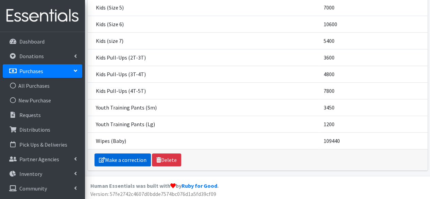
click at [131, 155] on link "Make a correction" at bounding box center [123, 159] width 56 height 13
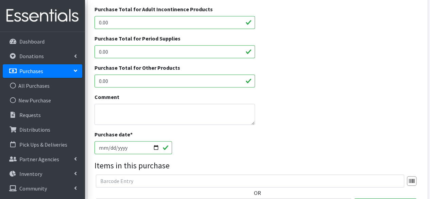
scroll to position [163, 0]
click at [194, 114] on textarea "Comment" at bounding box center [175, 113] width 161 height 21
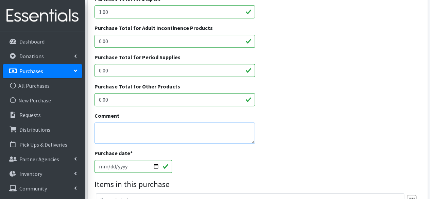
scroll to position [0, 0]
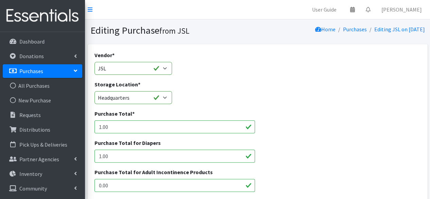
click at [190, 9] on nav "User Guide 0 Pick-ups remaining this week View Calendar 0 Requests 0 Partner Ag…" at bounding box center [257, 9] width 345 height 19
click at [36, 65] on link "Purchases" at bounding box center [43, 71] width 80 height 14
click at [32, 74] on link "Purchases" at bounding box center [43, 71] width 80 height 14
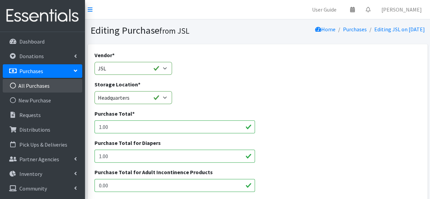
click at [32, 85] on link "All Purchases" at bounding box center [43, 86] width 80 height 14
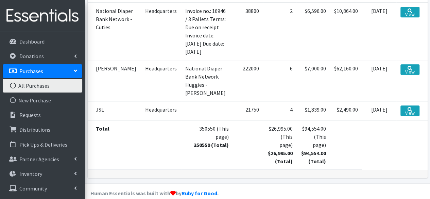
scroll to position [168, 0]
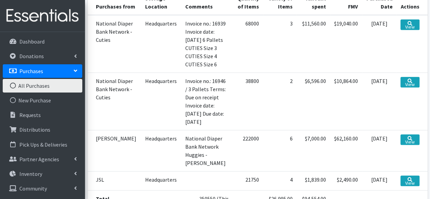
click at [191, 152] on td "National Diaper Bank Network Huggies - Kimberly Clark" at bounding box center [207, 150] width 52 height 41
drag, startPoint x: 416, startPoint y: 138, endPoint x: 410, endPoint y: 149, distance: 11.9
click at [410, 149] on td "View" at bounding box center [412, 150] width 31 height 41
click at [411, 141] on link "View" at bounding box center [410, 139] width 19 height 11
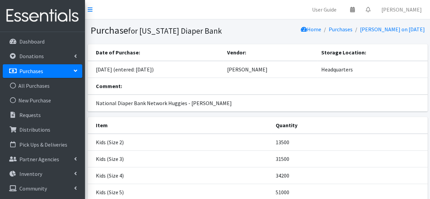
scroll to position [86, 0]
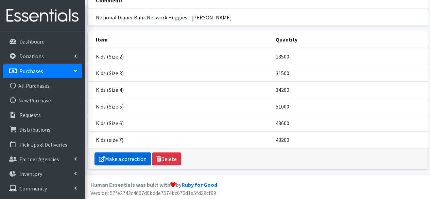
click at [122, 156] on link "Make a correction" at bounding box center [123, 158] width 56 height 13
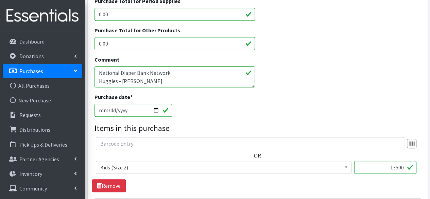
scroll to position [221, 0]
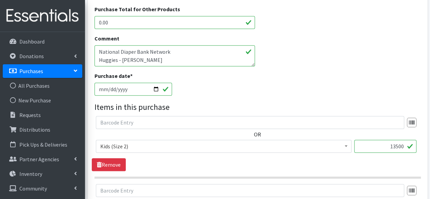
click at [162, 57] on textarea "National Diaper Bank Network Huggies - Kimberly Clark" at bounding box center [175, 55] width 161 height 21
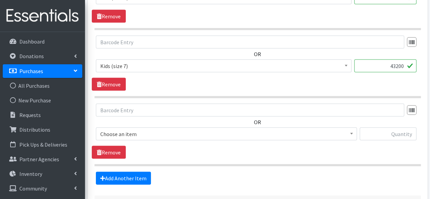
scroll to position [694, 0]
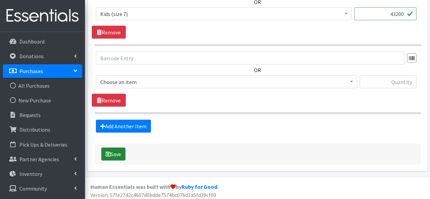
type textarea "National Diaper Bank Network Huggies - Kimberly Clark 25 Pallets"
click at [109, 151] on icon "submit" at bounding box center [108, 153] width 5 height 5
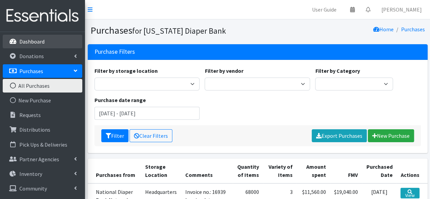
click at [32, 40] on p "Dashboard" at bounding box center [31, 41] width 25 height 7
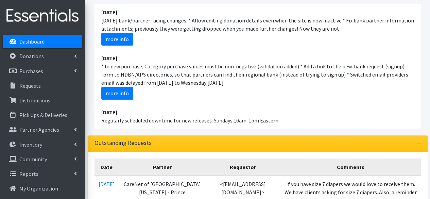
scroll to position [64, 0]
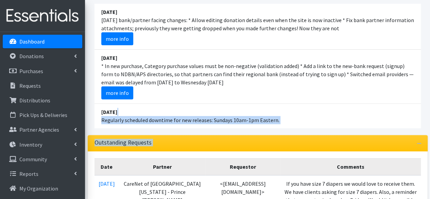
drag, startPoint x: 341, startPoint y: 112, endPoint x: 355, endPoint y: 158, distance: 47.9
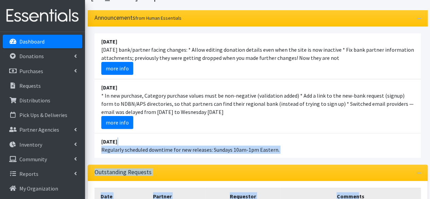
scroll to position [34, 0]
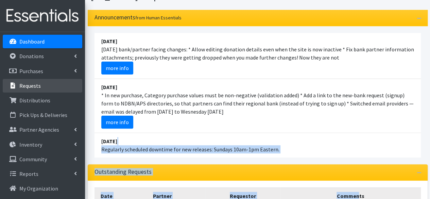
click at [33, 87] on p "Requests" at bounding box center [29, 85] width 21 height 7
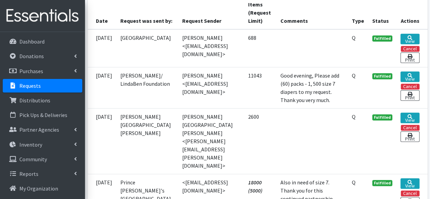
scroll to position [189, 0]
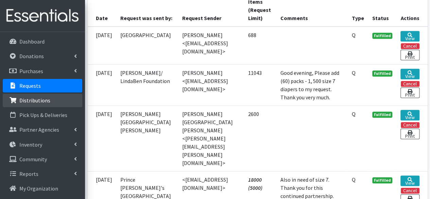
click at [49, 99] on link "Distributions" at bounding box center [43, 101] width 80 height 14
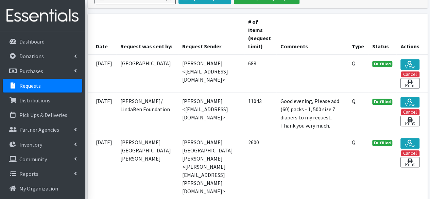
scroll to position [159, 0]
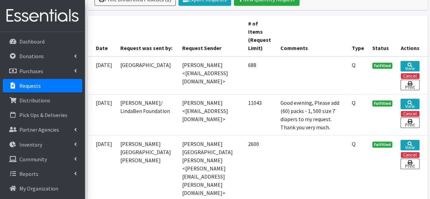
click at [24, 93] on li "Requests" at bounding box center [43, 86] width 80 height 15
click at [30, 105] on link "Distributions" at bounding box center [43, 101] width 80 height 14
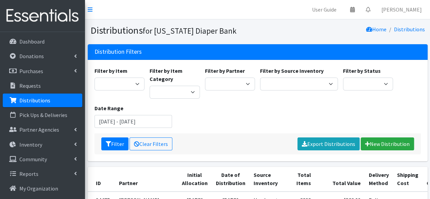
click at [49, 99] on link "Distributions" at bounding box center [43, 101] width 80 height 14
